Goal: Task Accomplishment & Management: Complete application form

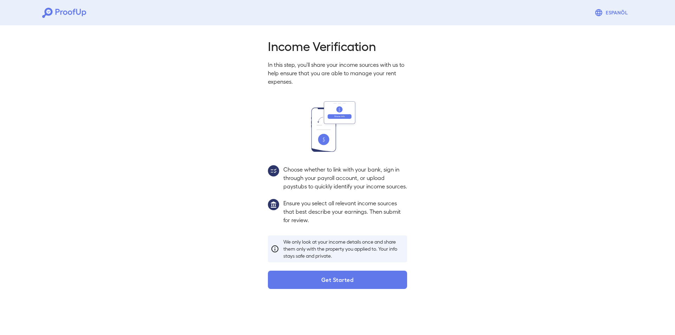
drag, startPoint x: 0, startPoint y: 0, endPoint x: 295, endPoint y: 287, distance: 412.1
click at [295, 287] on button "Get Started" at bounding box center [337, 280] width 139 height 18
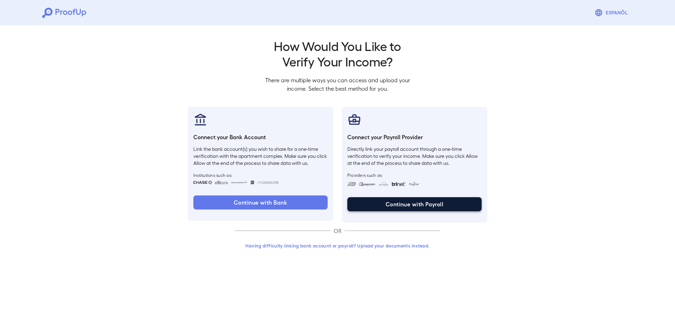
click at [386, 200] on button "Continue with Payroll" at bounding box center [414, 204] width 134 height 14
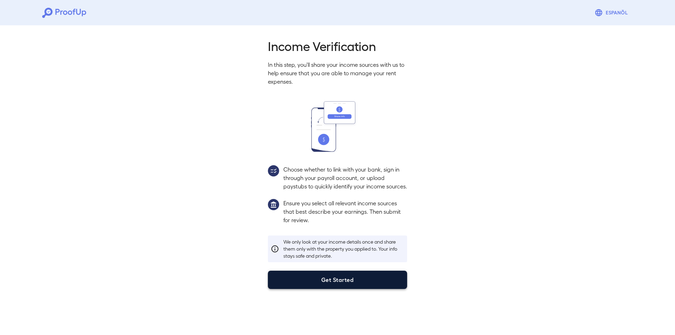
click at [338, 289] on button "Get Started" at bounding box center [337, 280] width 139 height 18
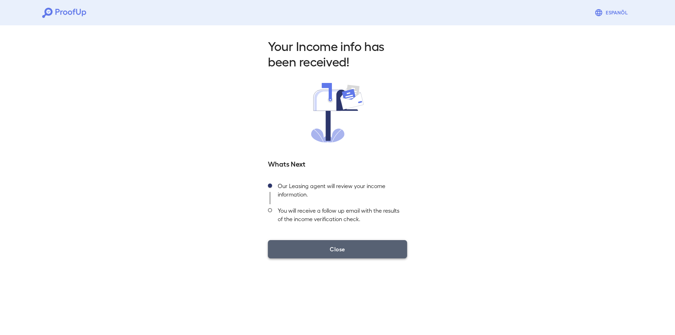
click at [320, 245] on button "Close" at bounding box center [337, 249] width 139 height 18
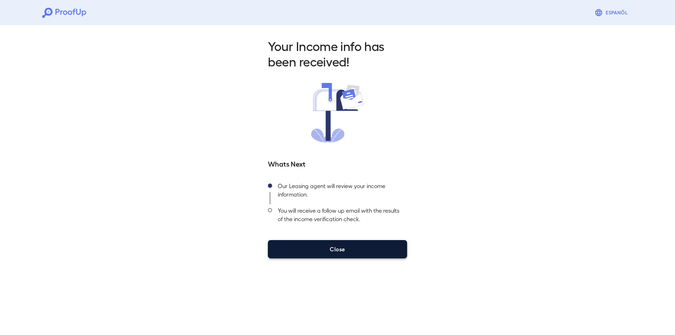
click at [321, 241] on button "Close" at bounding box center [337, 249] width 139 height 18
click at [320, 241] on button "Close" at bounding box center [337, 249] width 139 height 18
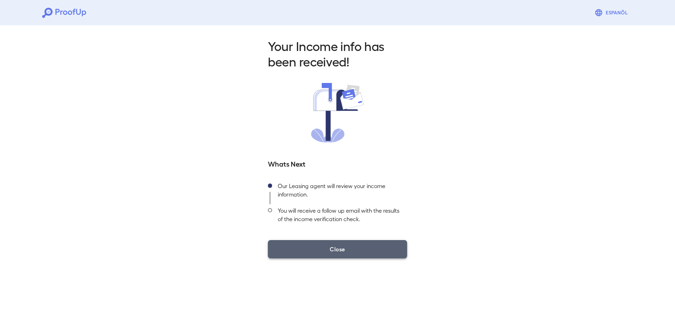
click at [321, 240] on button "Close" at bounding box center [337, 249] width 139 height 18
